Goal: Download file/media

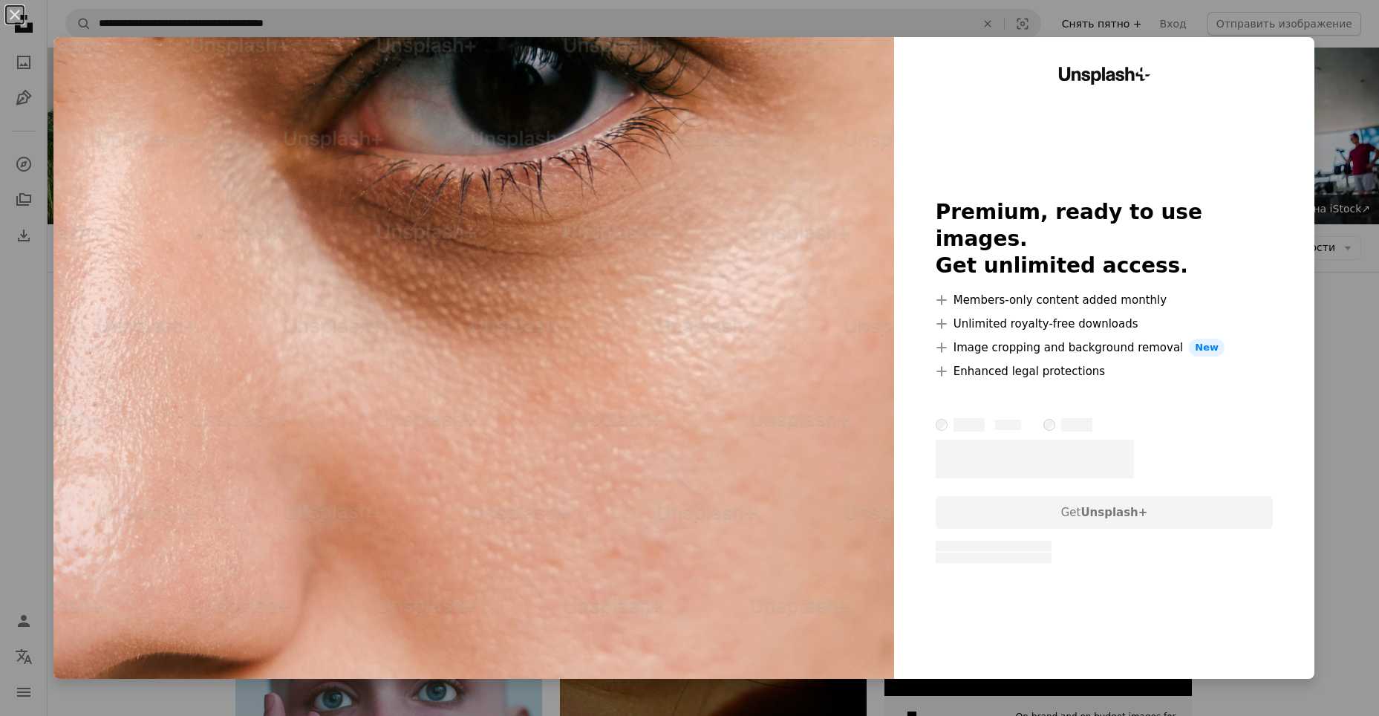
scroll to position [1411, 0]
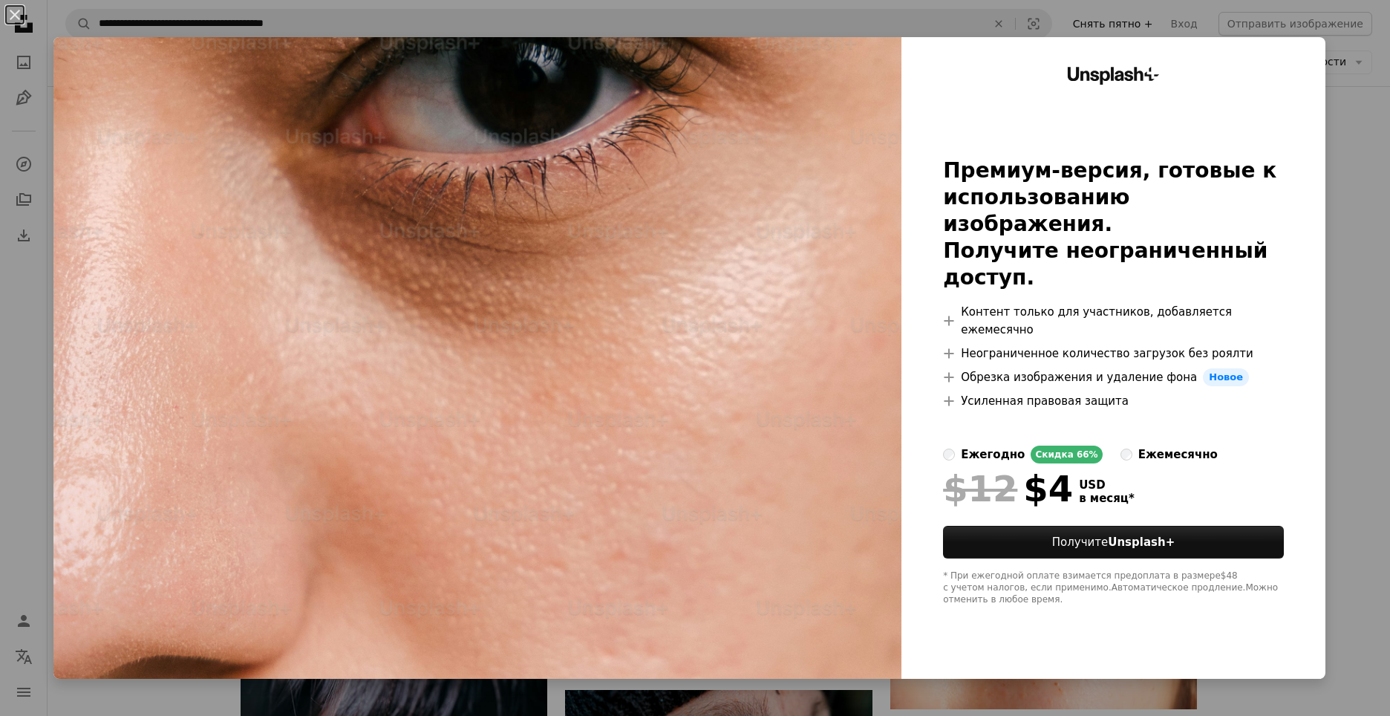
click at [1378, 250] on html "**********" at bounding box center [695, 212] width 1390 height 3246
click at [1314, 51] on div "Unsplash+ Премиум-версия, готовые к использованию изображения. Получите неогран…" at bounding box center [1114, 358] width 424 height 642
click at [1357, 116] on div "An X shape Unsplash+ Премиум-версия, готовые к использованию изображения. Получ…" at bounding box center [695, 358] width 1390 height 716
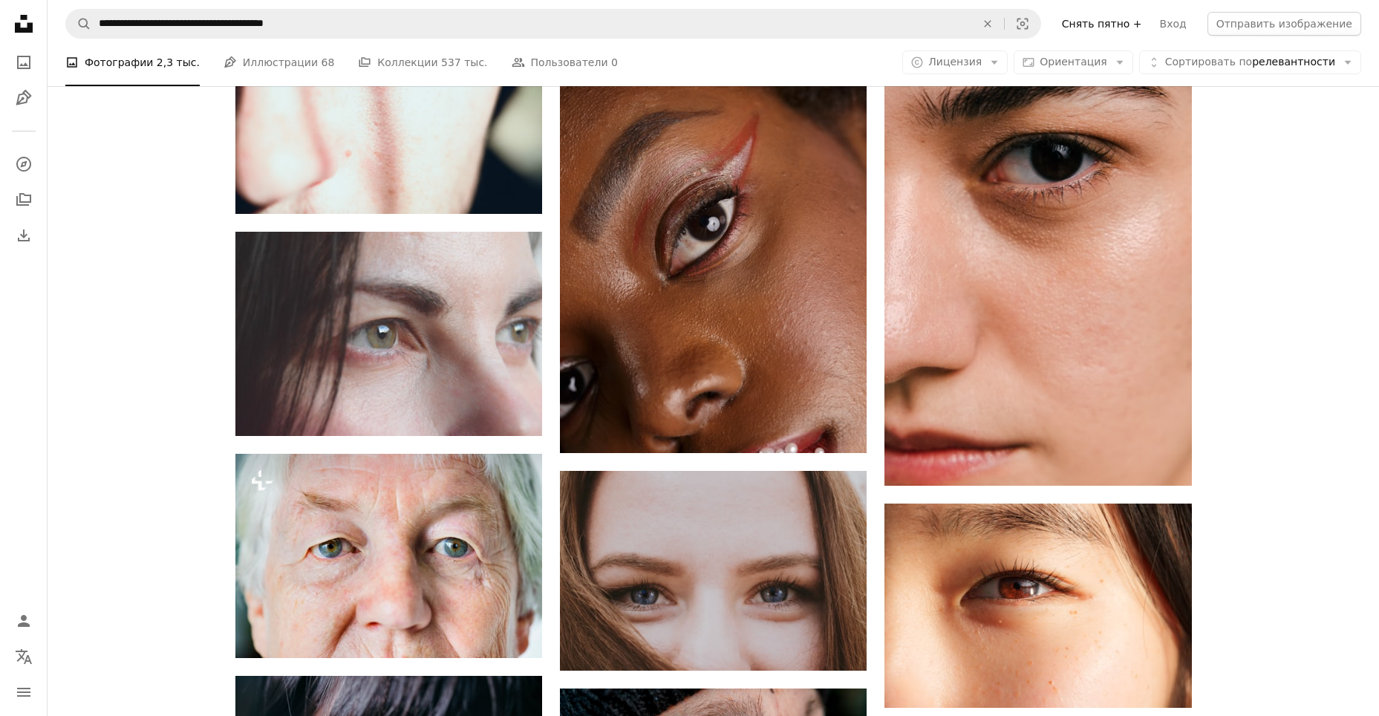
click at [1356, 114] on div "Plus sign for Unsplash+ A heart A plus sign Изображения Getty Images Для Unspla…" at bounding box center [714, 53] width 1332 height 2150
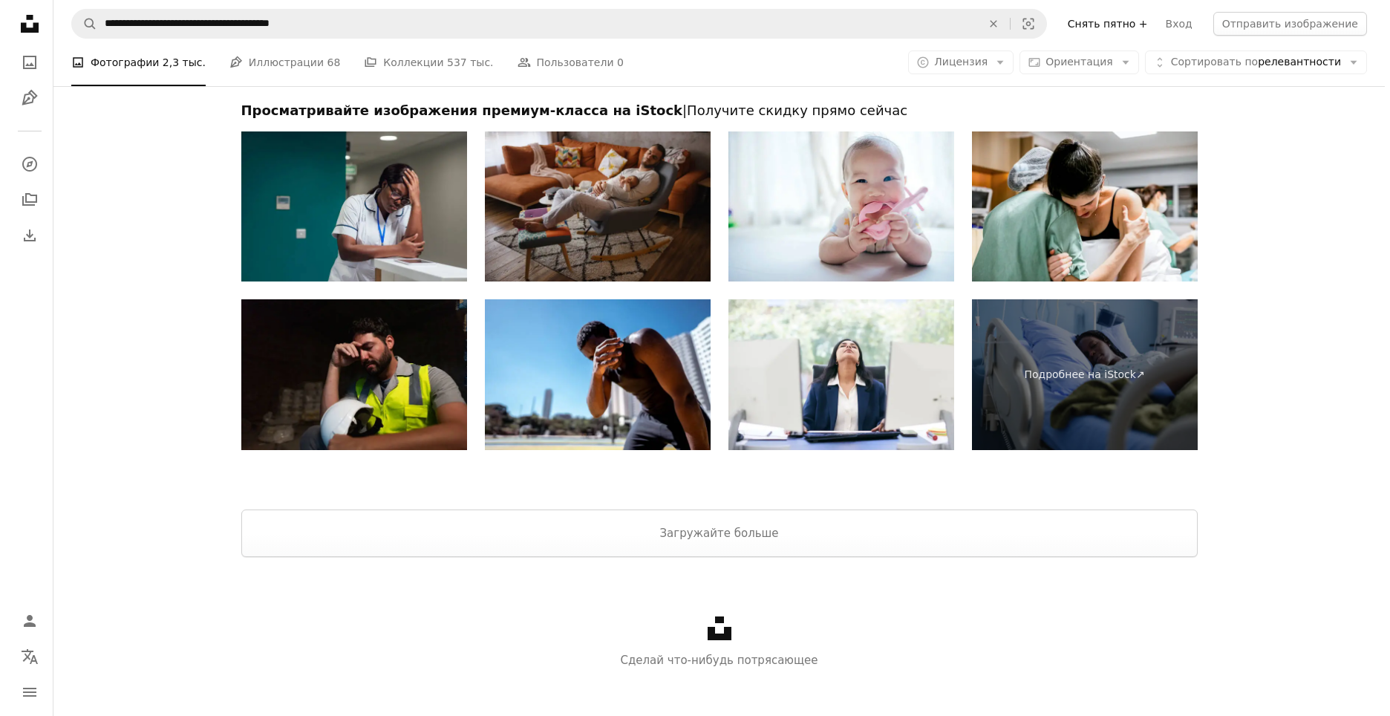
scroll to position [2525, 0]
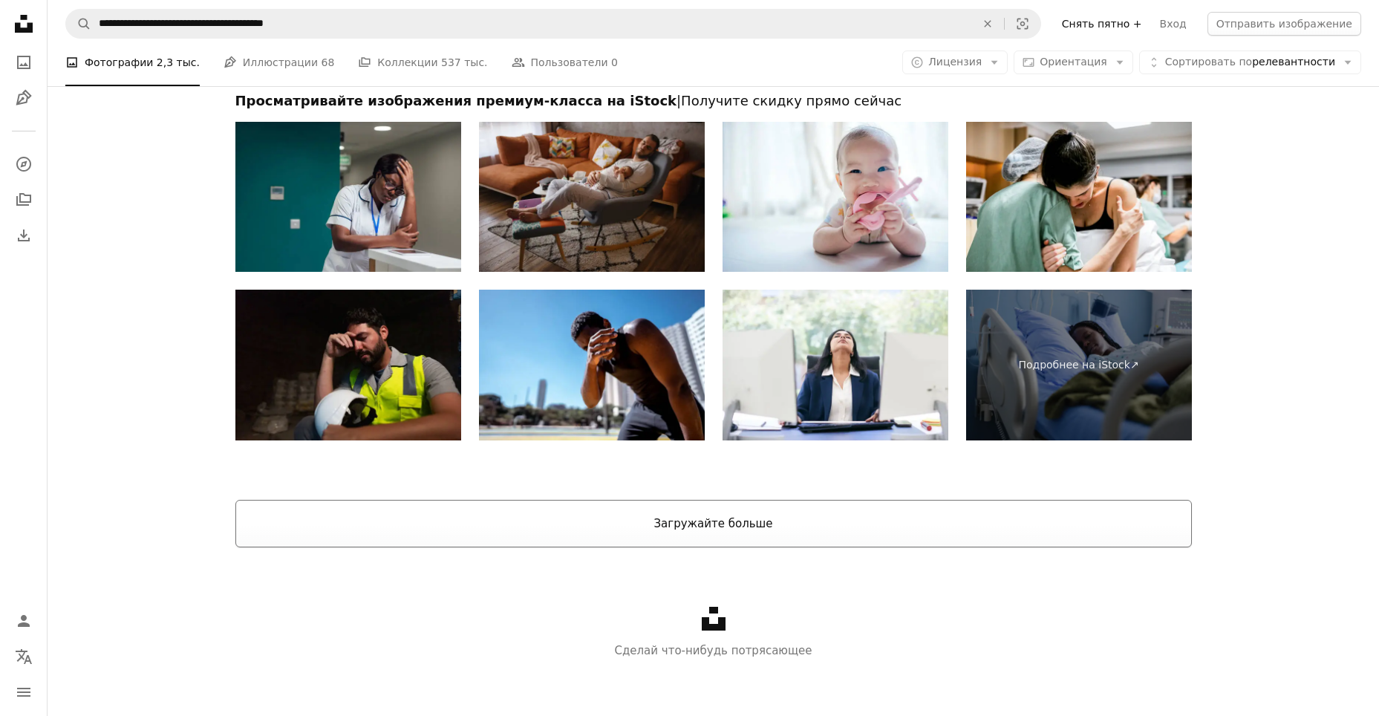
click at [821, 523] on button "Загружайте больше" at bounding box center [713, 524] width 957 height 48
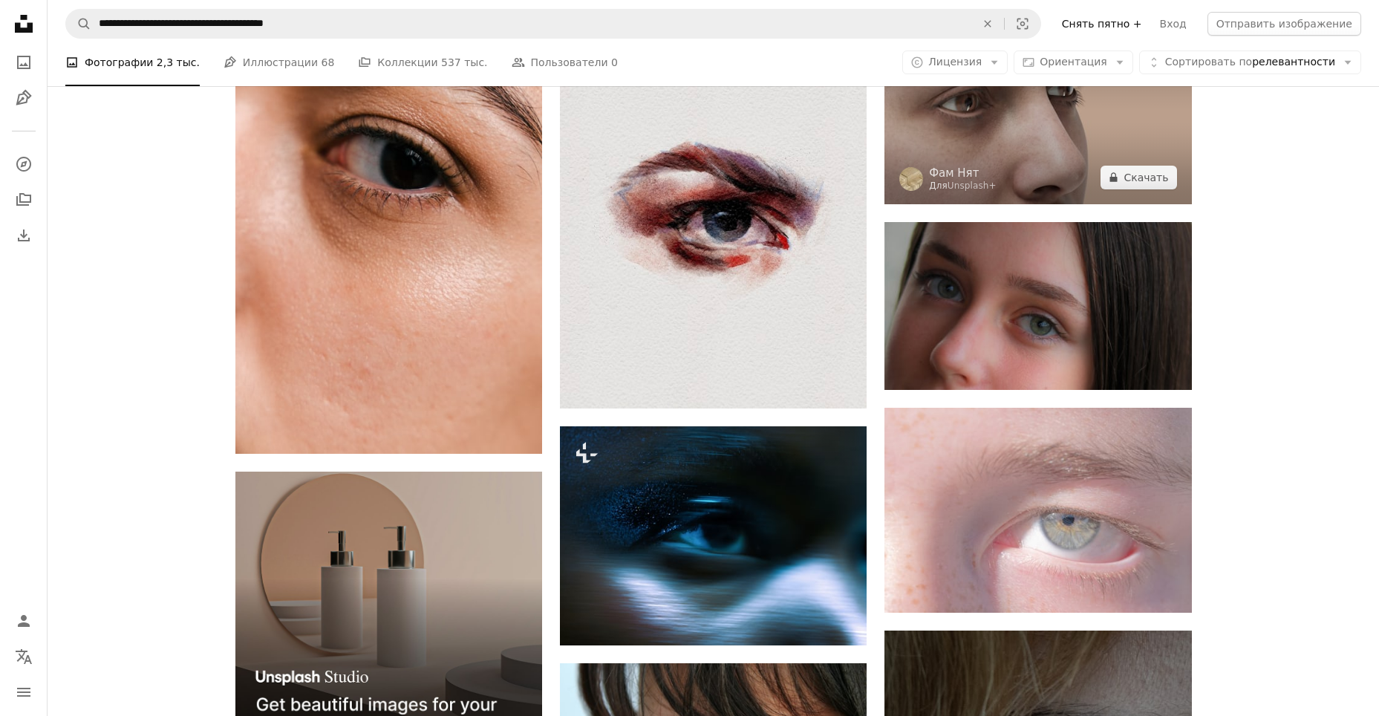
click at [1032, 136] on img at bounding box center [1038, 118] width 307 height 172
